Goal: Information Seeking & Learning: Learn about a topic

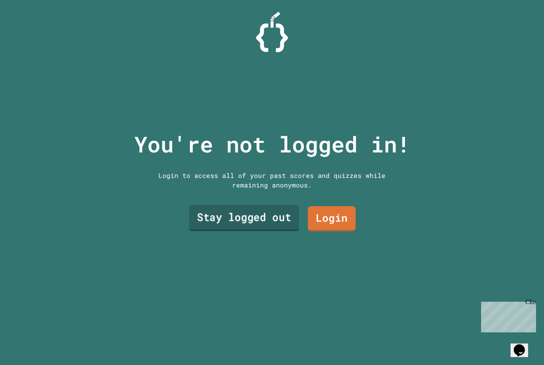
click at [257, 231] on link "Stay logged out" at bounding box center [244, 218] width 110 height 26
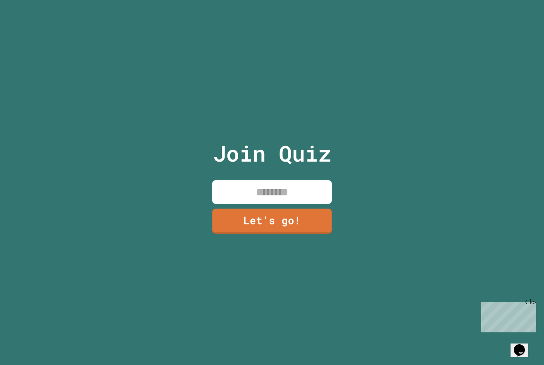
click at [270, 202] on input at bounding box center [271, 191] width 119 height 23
type input "***"
click at [302, 234] on link "Let's go!" at bounding box center [271, 220] width 121 height 26
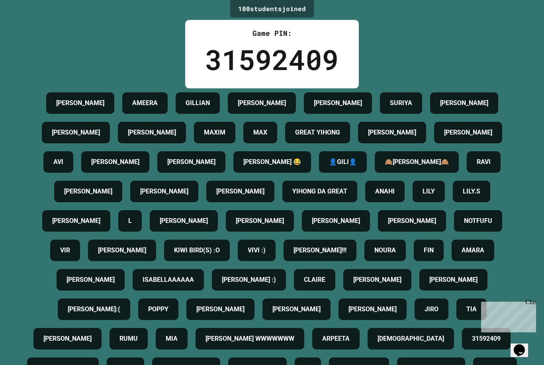
scroll to position [25, 0]
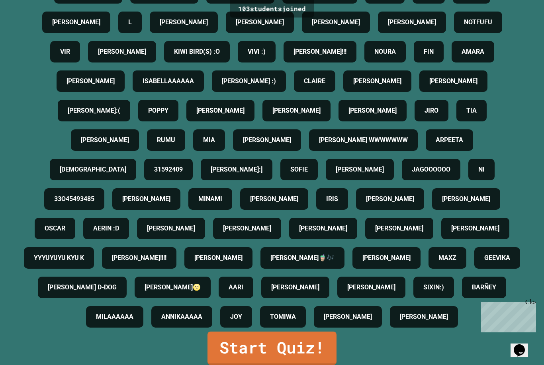
click at [323, 349] on link "Start Quiz!" at bounding box center [271, 348] width 129 height 33
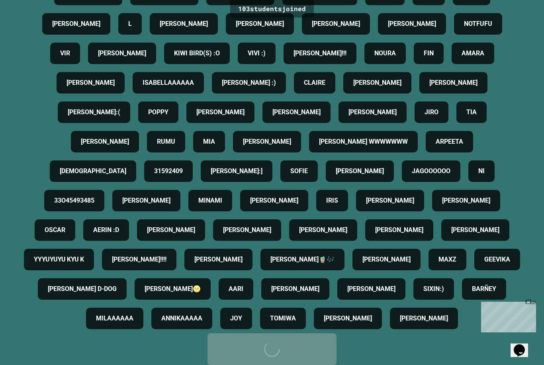
scroll to position [0, 0]
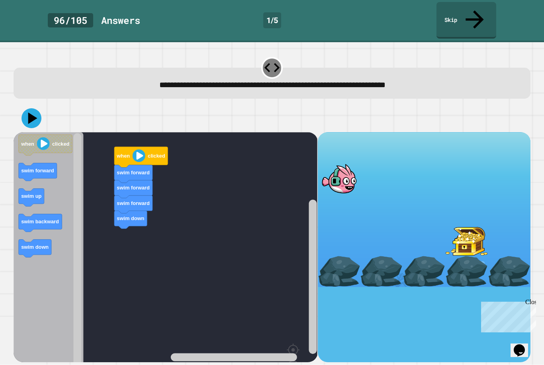
click at [31, 112] on icon at bounding box center [32, 118] width 9 height 12
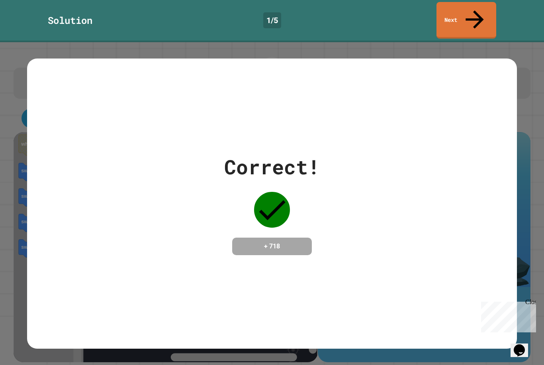
click at [474, 14] on icon at bounding box center [474, 19] width 27 height 27
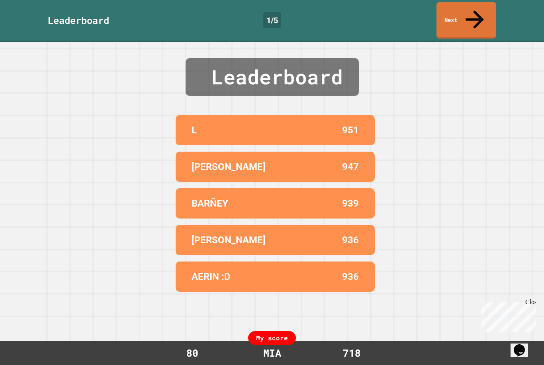
click at [477, 15] on link "Next" at bounding box center [466, 20] width 60 height 37
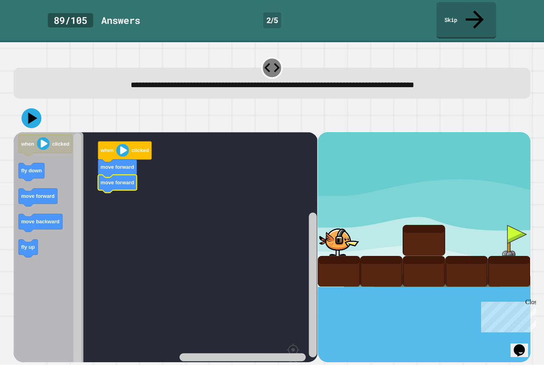
click at [35, 163] on icon "Blockly Workspace" at bounding box center [31, 172] width 25 height 18
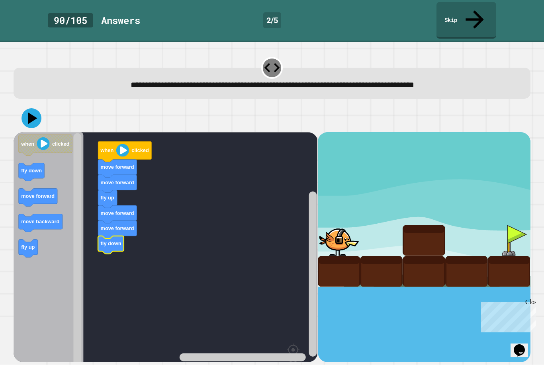
click at [34, 108] on icon at bounding box center [31, 118] width 20 height 20
click at [141, 231] on rect "Blockly Workspace" at bounding box center [166, 268] width 304 height 273
click at [31, 112] on icon at bounding box center [32, 118] width 9 height 12
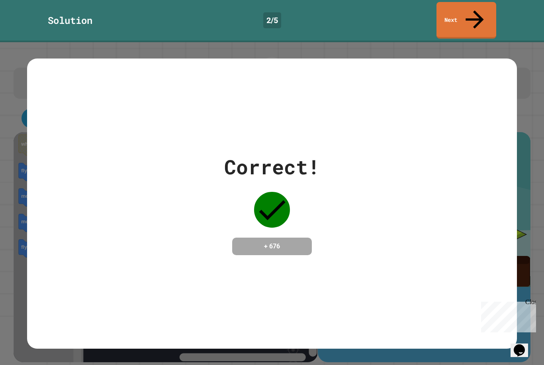
click at [470, 19] on link "Next" at bounding box center [466, 20] width 60 height 37
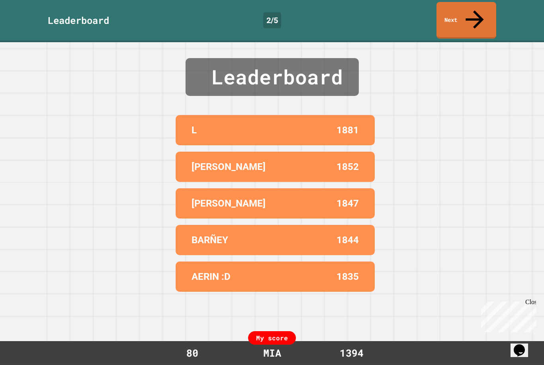
click at [468, 9] on link "Next" at bounding box center [466, 20] width 60 height 37
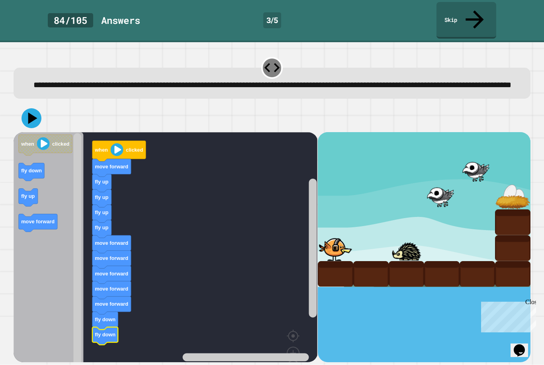
click at [32, 115] on icon at bounding box center [32, 118] width 9 height 12
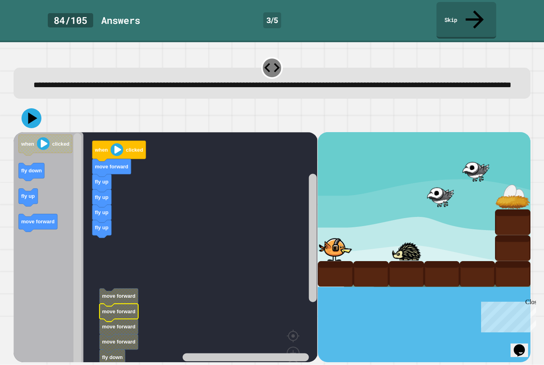
click at [115, 304] on icon "Blockly Workspace" at bounding box center [119, 313] width 39 height 18
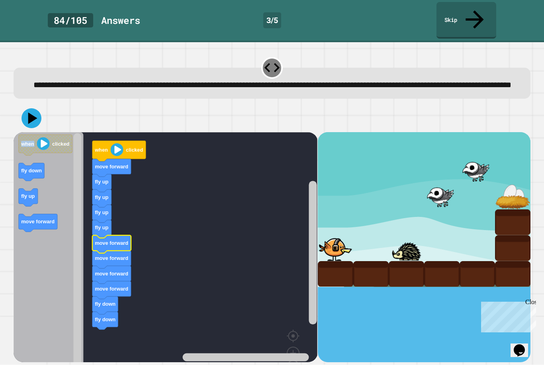
click at [70, 102] on div "fly up fly up fly up fly up move forward move forward move forward move forward…" at bounding box center [272, 234] width 522 height 264
click at [34, 118] on icon at bounding box center [31, 118] width 20 height 20
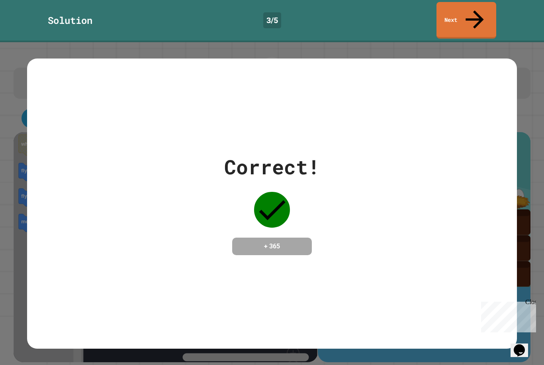
click at [467, 13] on link "Next" at bounding box center [466, 20] width 60 height 37
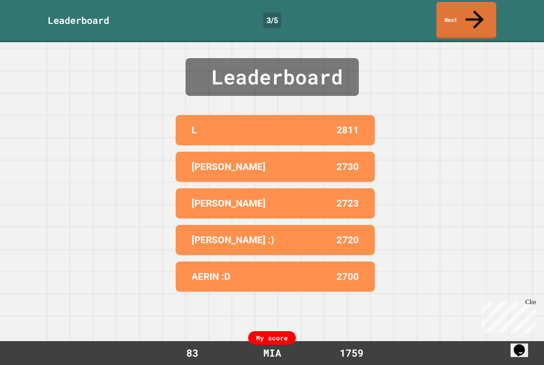
click at [475, 11] on icon at bounding box center [474, 19] width 27 height 27
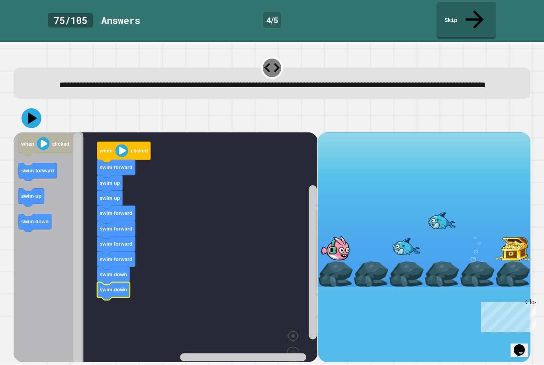
click at [29, 115] on icon at bounding box center [31, 118] width 20 height 20
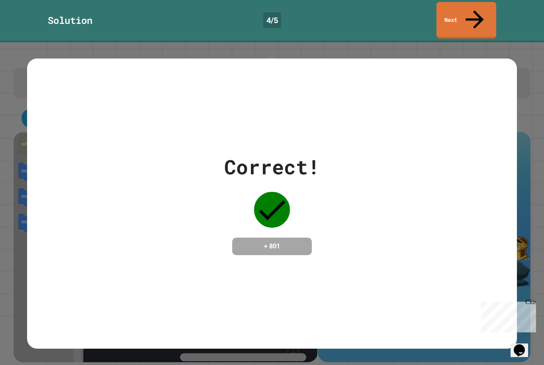
click at [470, 13] on link "Next" at bounding box center [466, 20] width 60 height 37
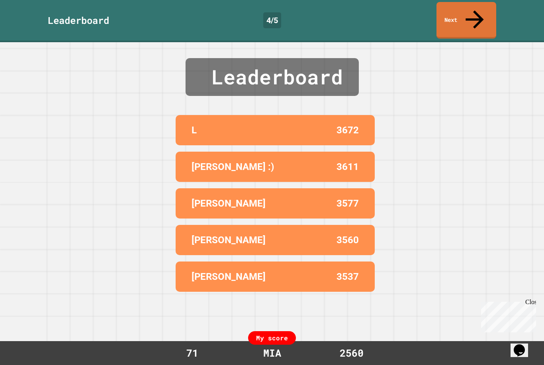
click at [467, 8] on link "Next" at bounding box center [466, 20] width 60 height 37
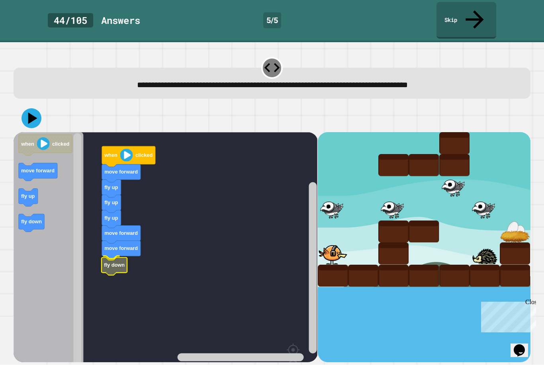
click at [124, 262] on text "fly down" at bounding box center [114, 265] width 21 height 6
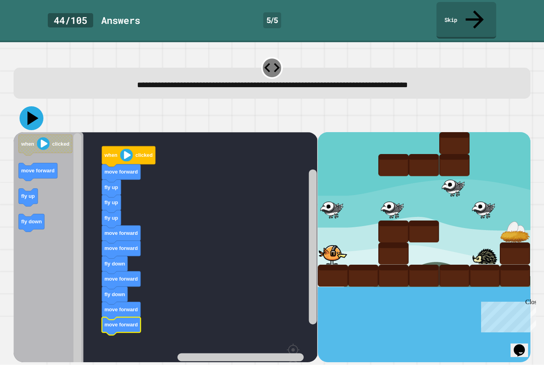
click at [29, 111] on icon at bounding box center [32, 118] width 11 height 14
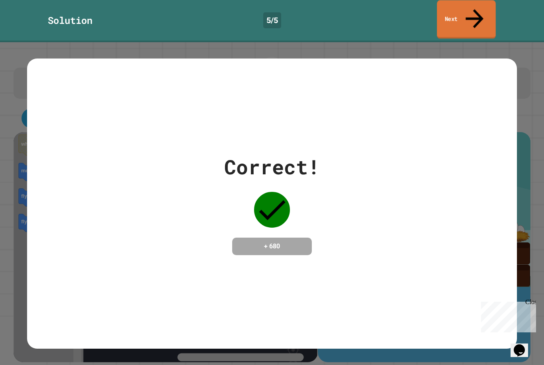
click at [445, 13] on link "Next" at bounding box center [466, 19] width 59 height 39
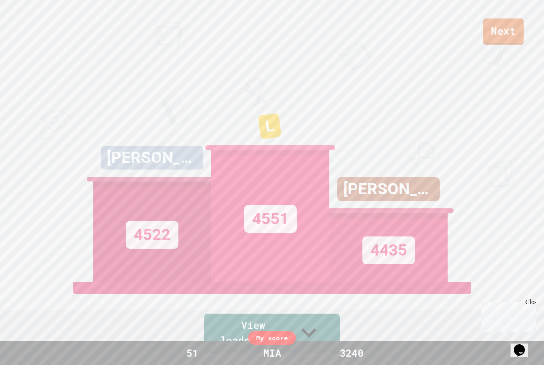
click at [506, 26] on link "Next" at bounding box center [503, 31] width 41 height 26
